Goal: Task Accomplishment & Management: Use online tool/utility

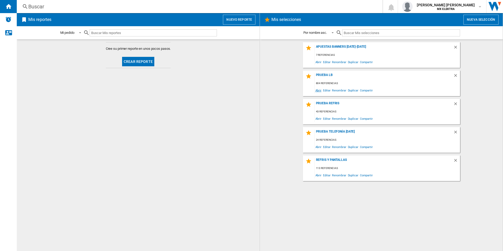
click at [319, 91] on span "Abrir" at bounding box center [319, 90] width 8 height 7
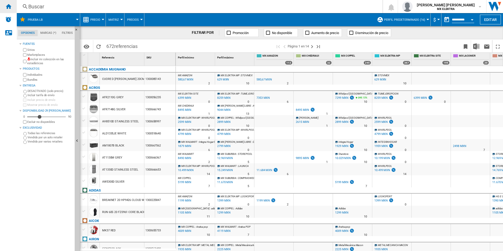
click at [7, 8] on ng-md-icon "Inicio" at bounding box center [8, 6] width 6 height 6
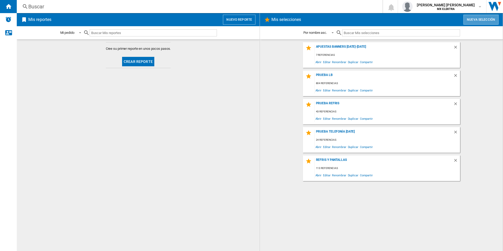
click at [468, 18] on button "Nueva selección" at bounding box center [481, 20] width 35 height 10
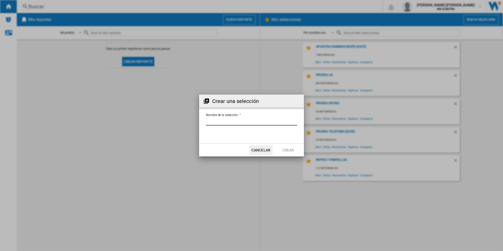
click at [215, 122] on input "Nombre de la selección '" at bounding box center [251, 122] width 91 height 8
type input "******"
click at [291, 147] on button "Crear" at bounding box center [288, 150] width 23 height 9
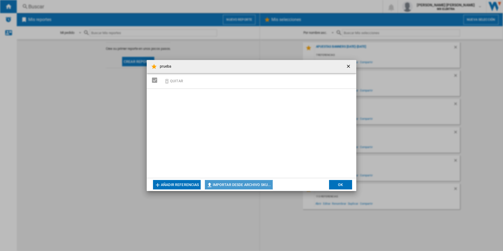
click at [226, 182] on button "Importar desde archivo SKU..." at bounding box center [239, 184] width 68 height 9
click at [349, 65] on ng-md-icon "getI18NText('BUTTONS.CLOSE_DIALOG')" at bounding box center [349, 67] width 6 height 6
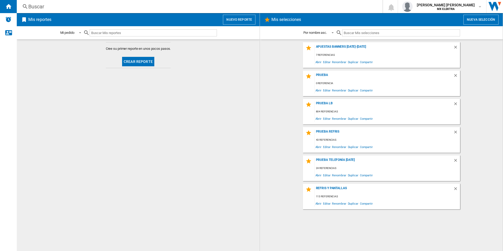
click at [475, 18] on button "Nueva selección" at bounding box center [481, 20] width 35 height 10
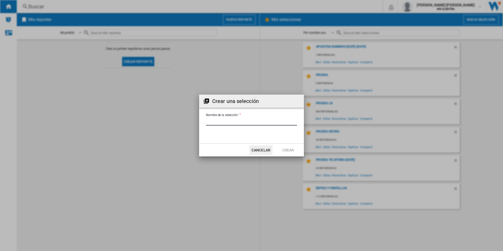
click at [232, 121] on input "Nombre de la selección '" at bounding box center [251, 122] width 91 height 8
type input "*"
type input "******"
click at [267, 150] on button "Cancelar" at bounding box center [261, 150] width 23 height 9
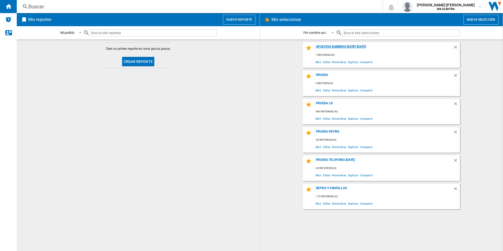
click at [332, 48] on div "apuestas banners [DATE]-[DATE]" at bounding box center [384, 48] width 139 height 7
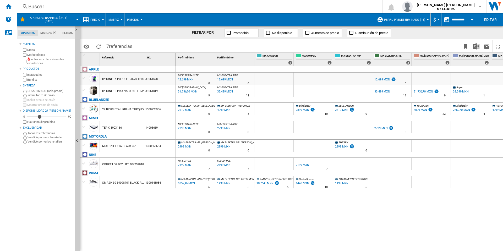
click at [192, 81] on div "12.699 MXN" at bounding box center [185, 79] width 17 height 5
